Goal: Check status: Check status

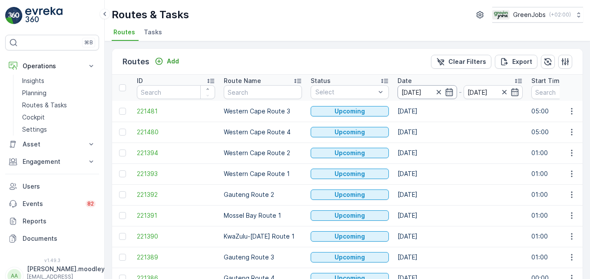
click at [421, 91] on input "[DATE]" at bounding box center [426, 92] width 59 height 14
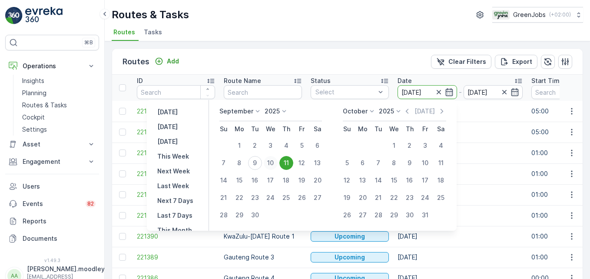
click at [269, 158] on div "10" at bounding box center [271, 163] width 14 height 14
type input "[DATE]"
click at [267, 157] on div "10" at bounding box center [271, 163] width 14 height 14
type input "[DATE]"
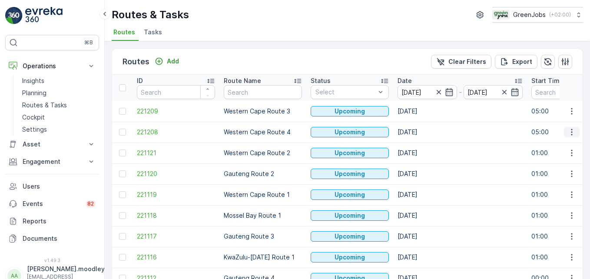
click at [568, 131] on icon "button" at bounding box center [571, 132] width 9 height 9
click at [540, 144] on span "See More Details" at bounding box center [551, 145] width 50 height 9
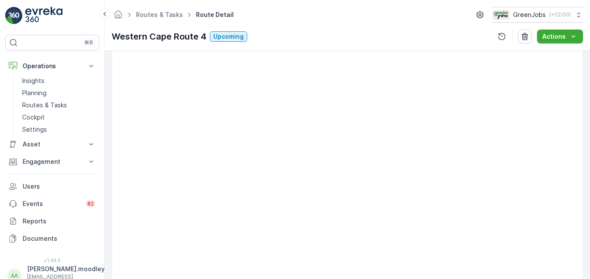
scroll to position [304, 0]
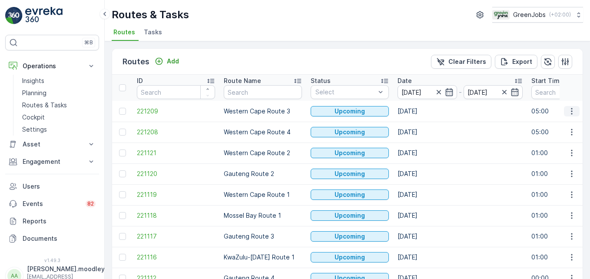
click at [573, 111] on icon "button" at bounding box center [571, 111] width 9 height 9
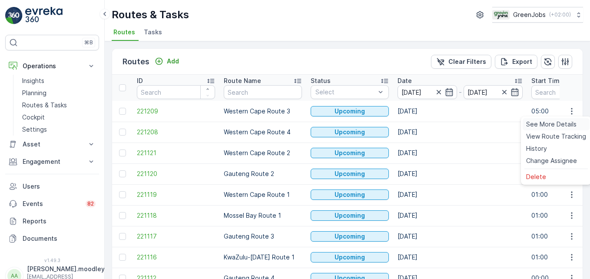
click at [562, 122] on span "See More Details" at bounding box center [551, 124] width 50 height 9
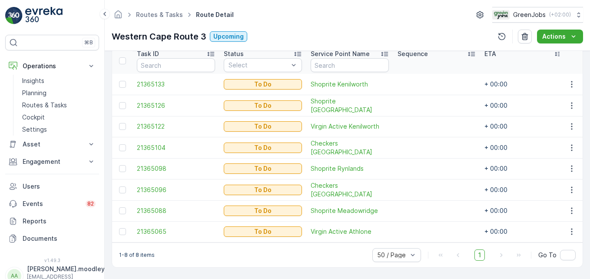
scroll to position [113, 0]
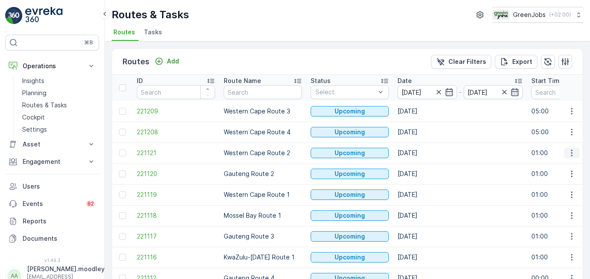
click at [575, 152] on button "button" at bounding box center [572, 153] width 16 height 10
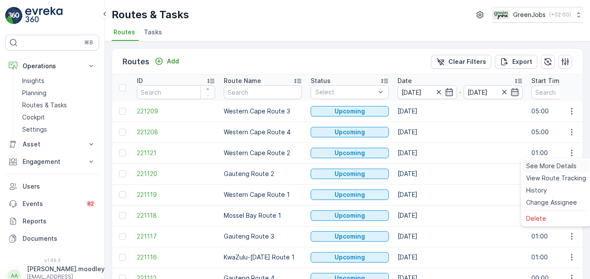
click at [565, 164] on span "See More Details" at bounding box center [551, 166] width 50 height 9
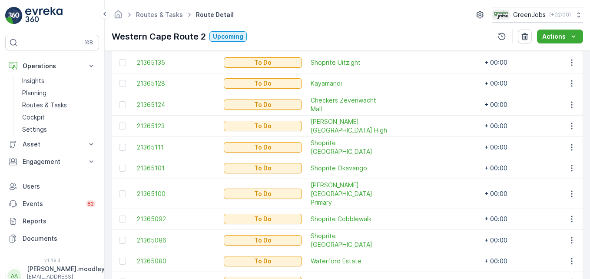
scroll to position [262, 0]
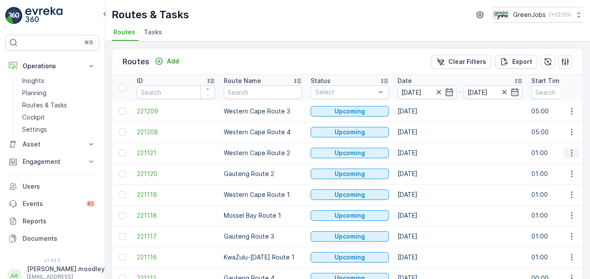
click at [567, 152] on icon "button" at bounding box center [571, 153] width 9 height 9
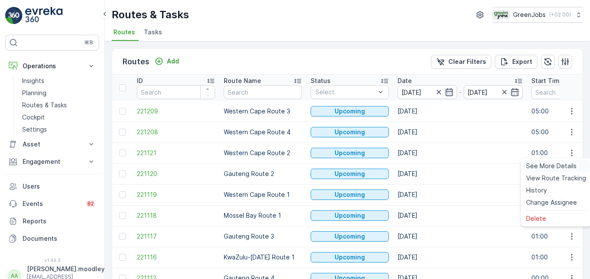
click at [560, 164] on span "See More Details" at bounding box center [551, 166] width 50 height 9
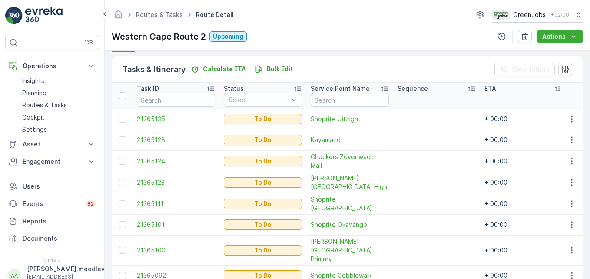
scroll to position [87, 0]
